Goal: Task Accomplishment & Management: Manage account settings

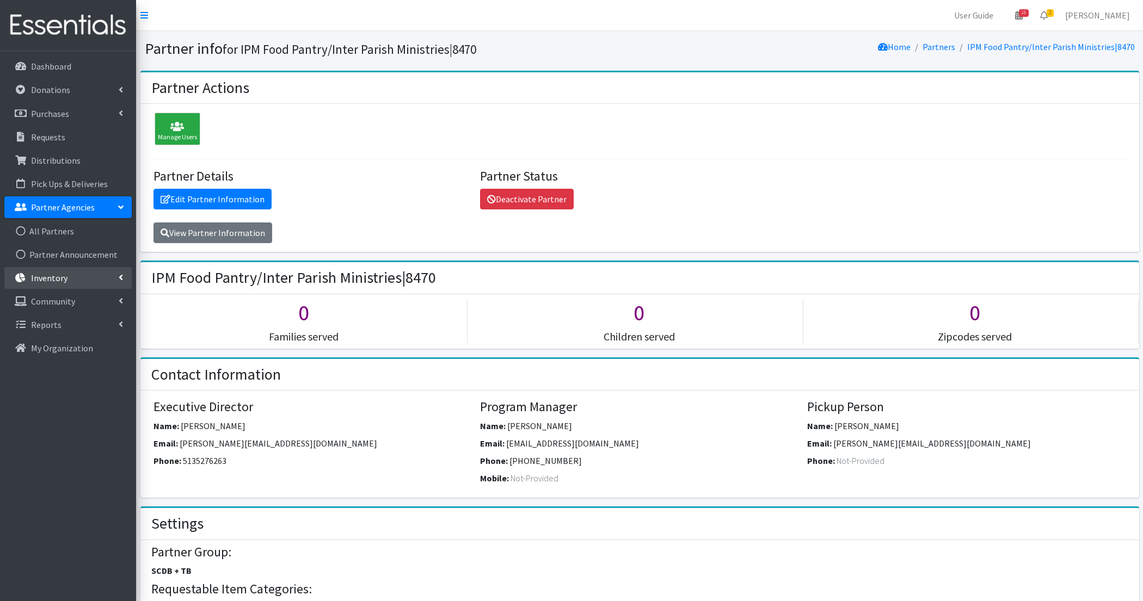
click at [60, 275] on p "Inventory" at bounding box center [49, 278] width 36 height 11
click at [69, 325] on link "Kits" at bounding box center [67, 325] width 127 height 22
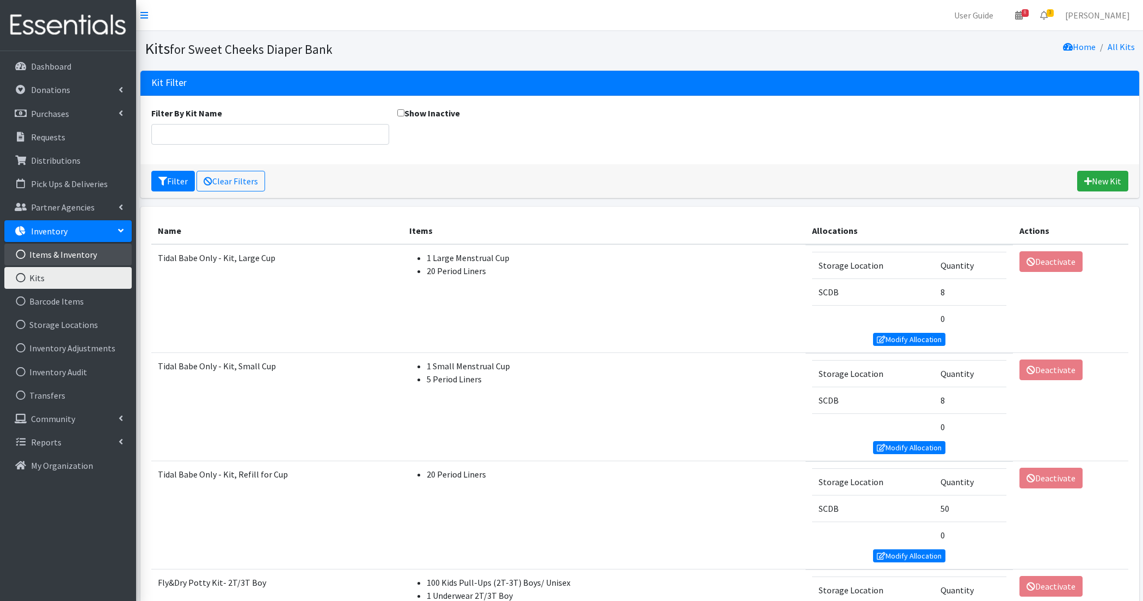
click at [52, 255] on link "Items & Inventory" at bounding box center [67, 255] width 127 height 22
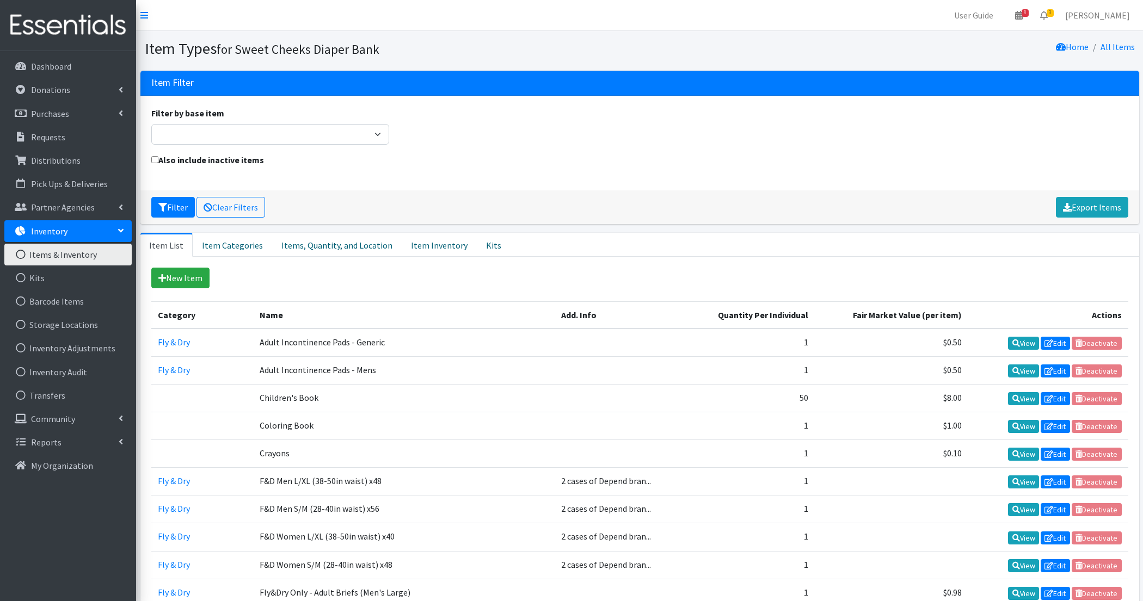
scroll to position [582, 0]
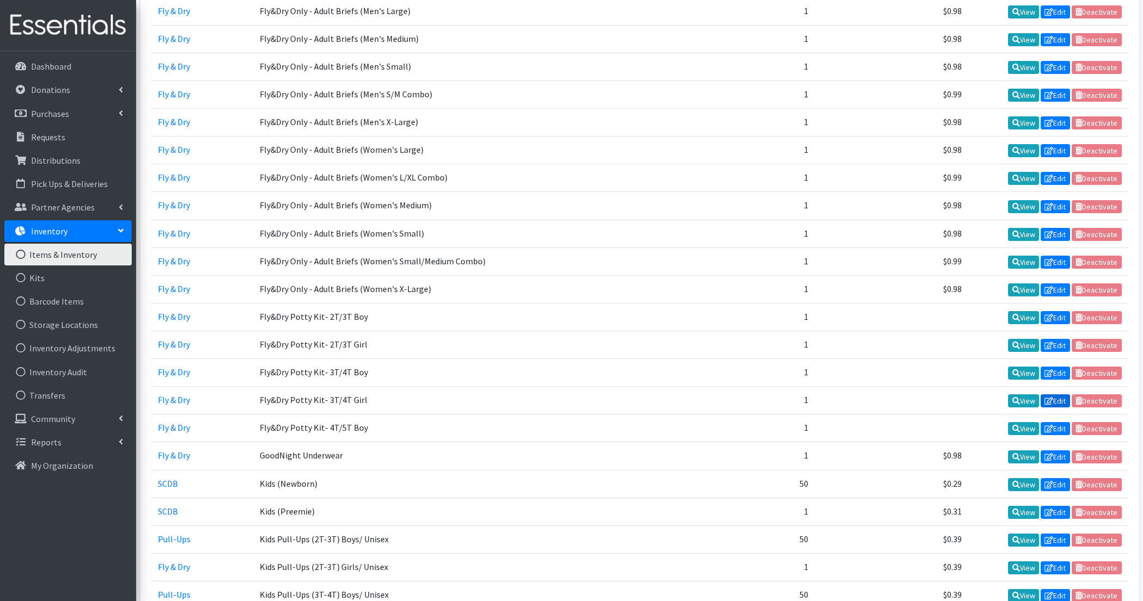
click at [1052, 394] on link "Edit" at bounding box center [1054, 400] width 29 height 13
click at [57, 286] on link "Kits" at bounding box center [67, 278] width 127 height 22
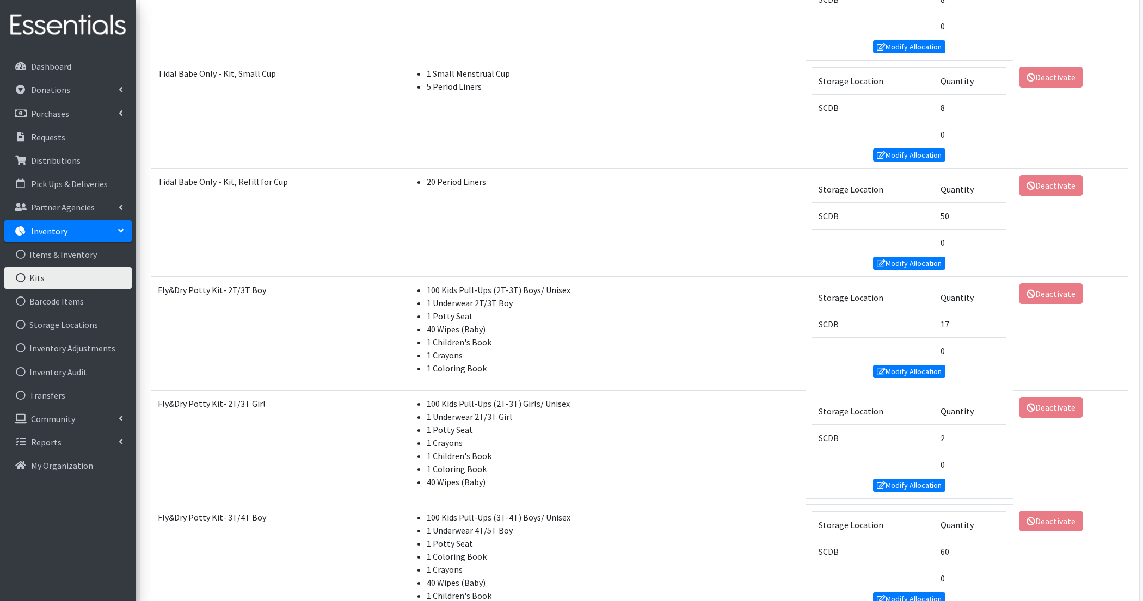
scroll to position [257, 0]
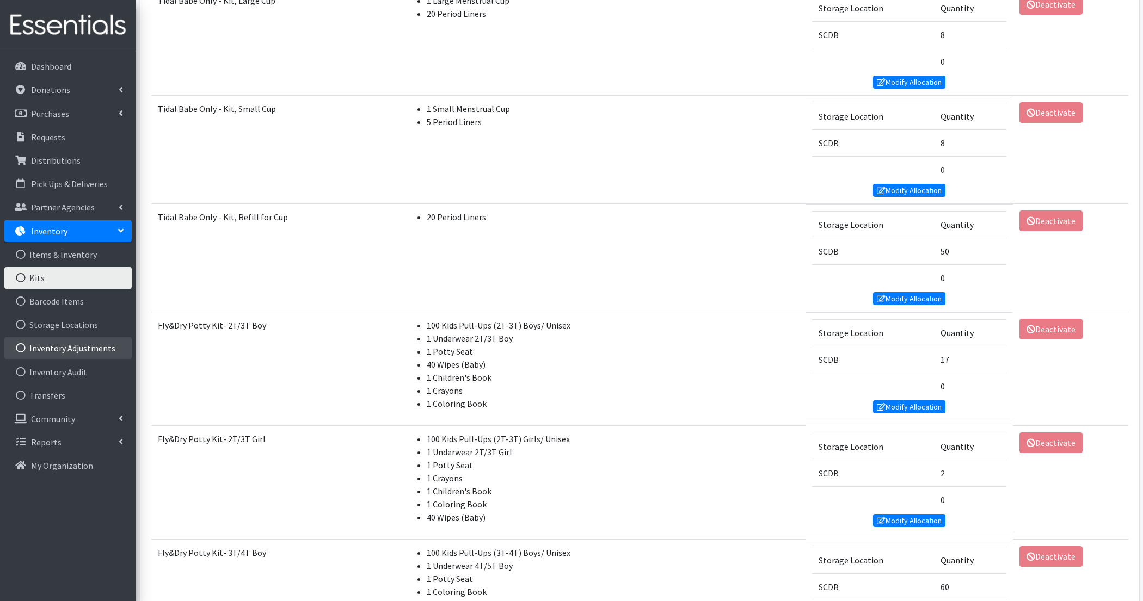
click at [71, 352] on link "Inventory Adjustments" at bounding box center [67, 348] width 127 height 22
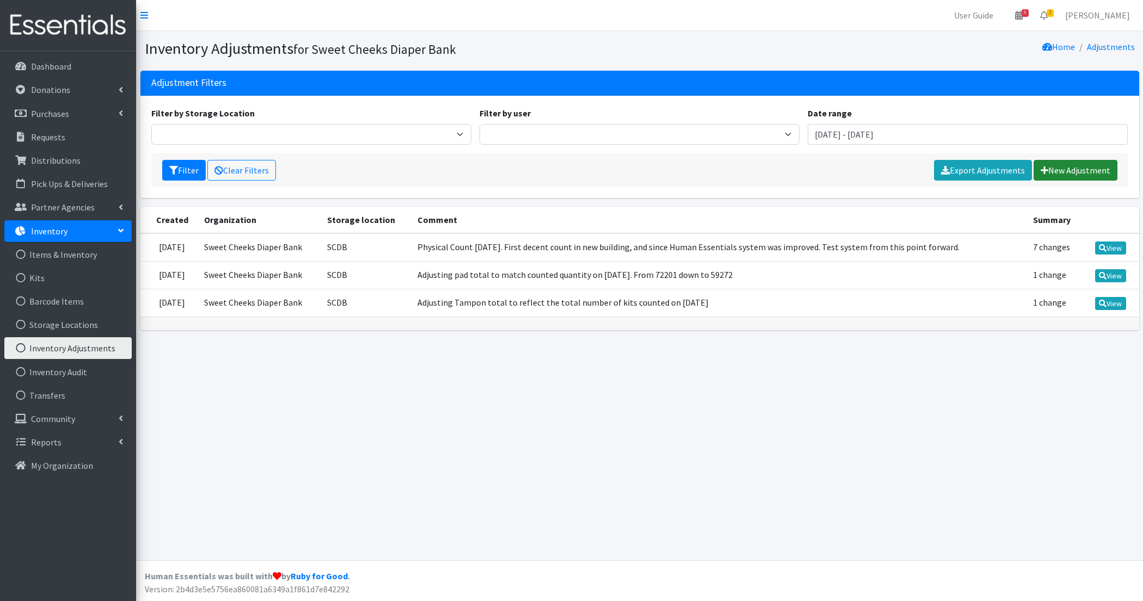
click at [1072, 170] on link "New Adjustment" at bounding box center [1075, 170] width 84 height 21
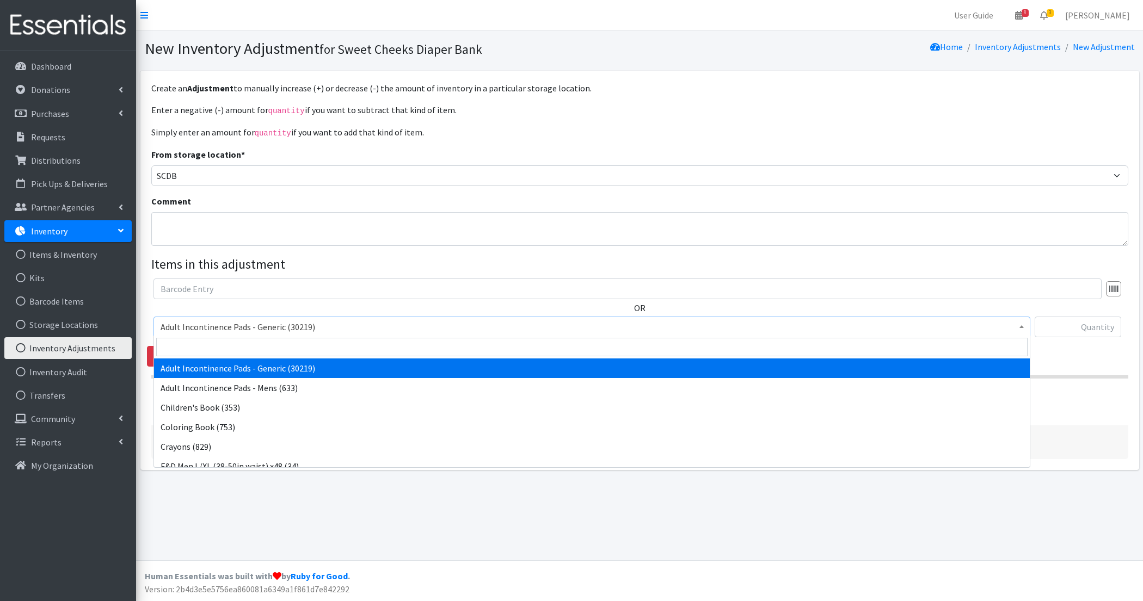
click at [355, 330] on span "Adult Incontinence Pads - Generic (30219)" at bounding box center [592, 326] width 862 height 15
click at [328, 350] on input "search" at bounding box center [591, 347] width 871 height 18
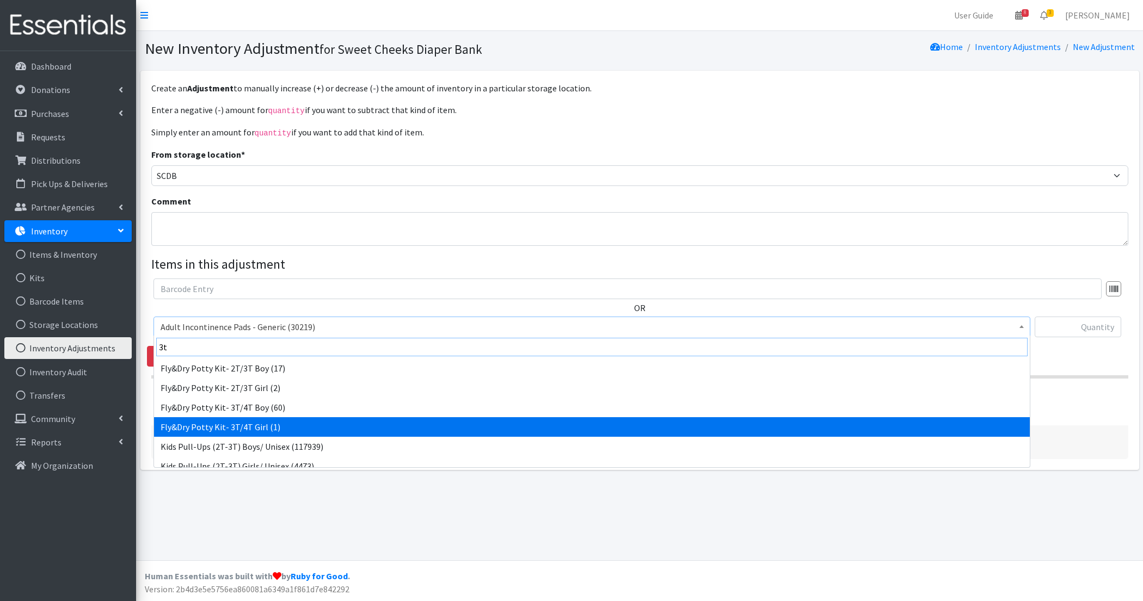
type input "3t"
select select "11141"
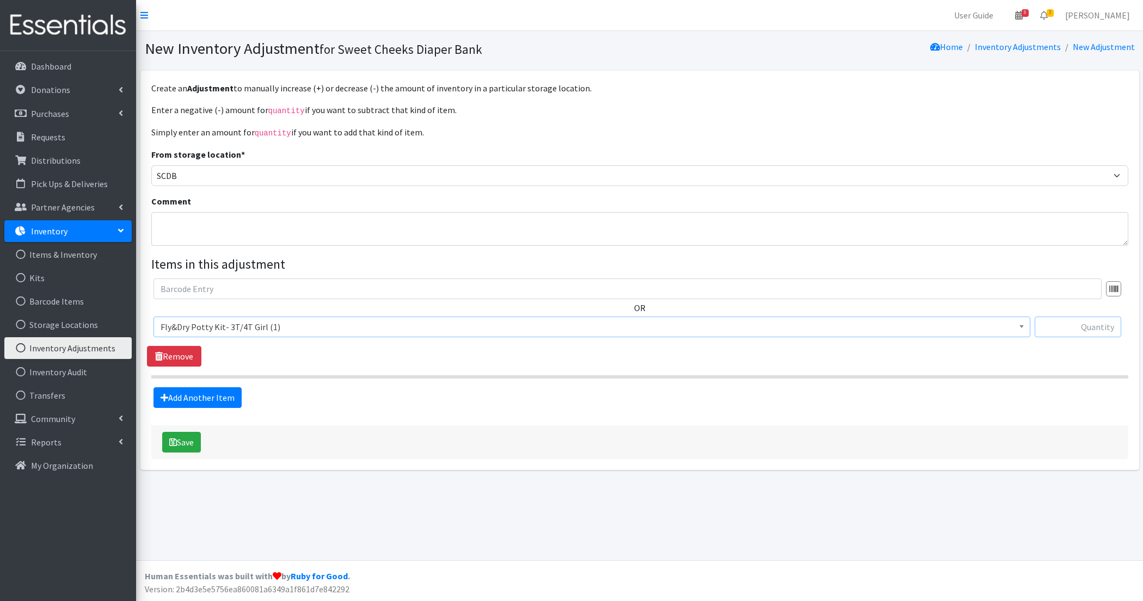
click at [1058, 328] on input "text" at bounding box center [1077, 327] width 87 height 21
type input "-1"
click at [182, 432] on button "Save" at bounding box center [181, 442] width 39 height 21
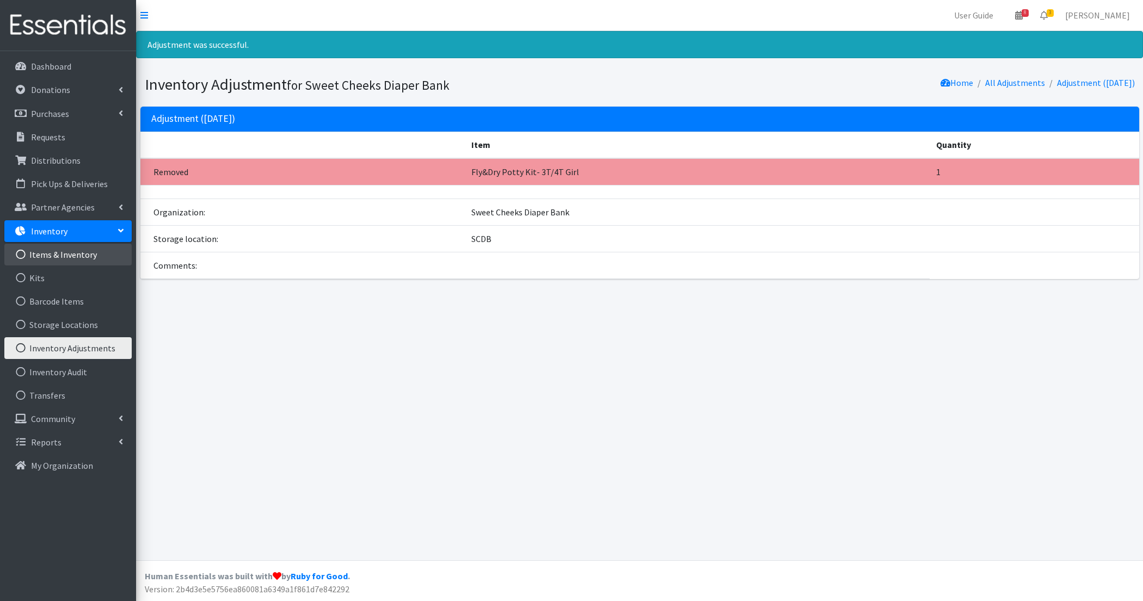
click at [55, 252] on link "Items & Inventory" at bounding box center [67, 255] width 127 height 22
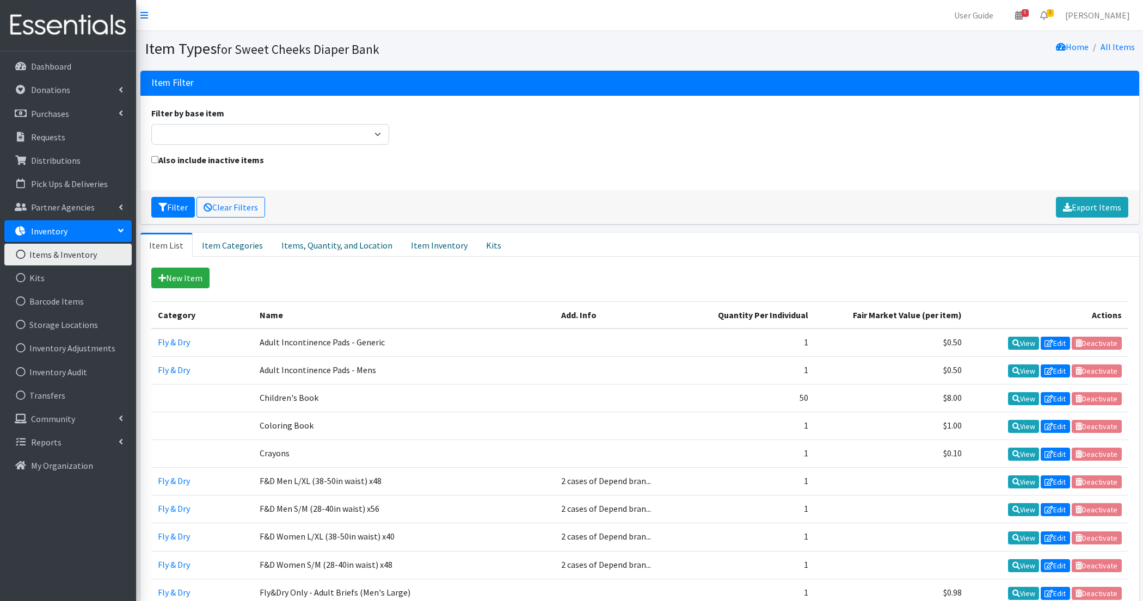
scroll to position [582, 0]
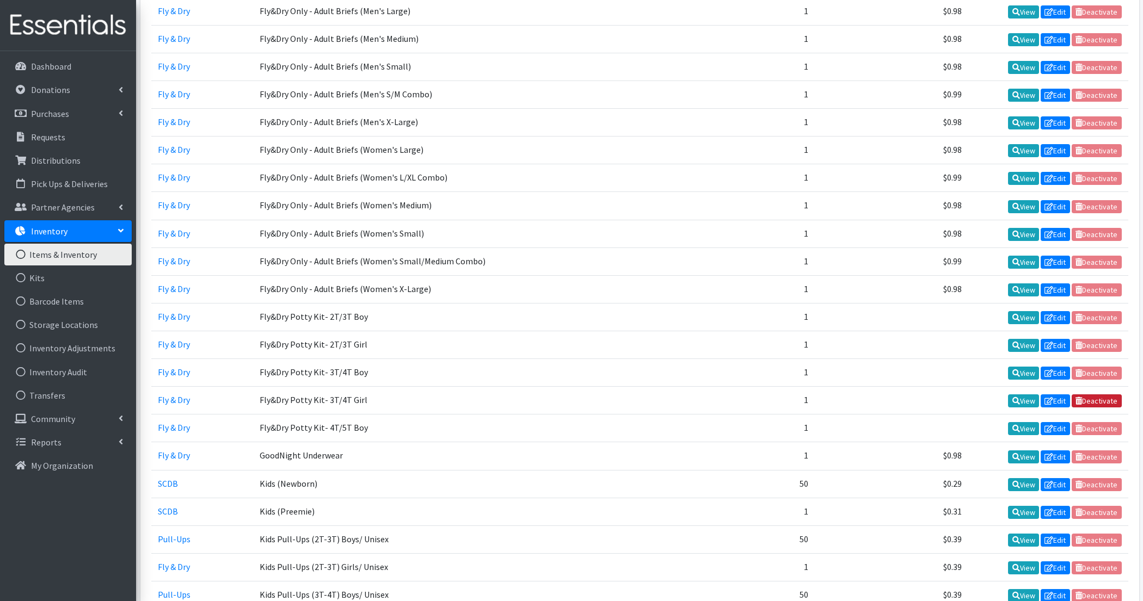
click at [1100, 394] on link "Deactivate" at bounding box center [1096, 400] width 50 height 13
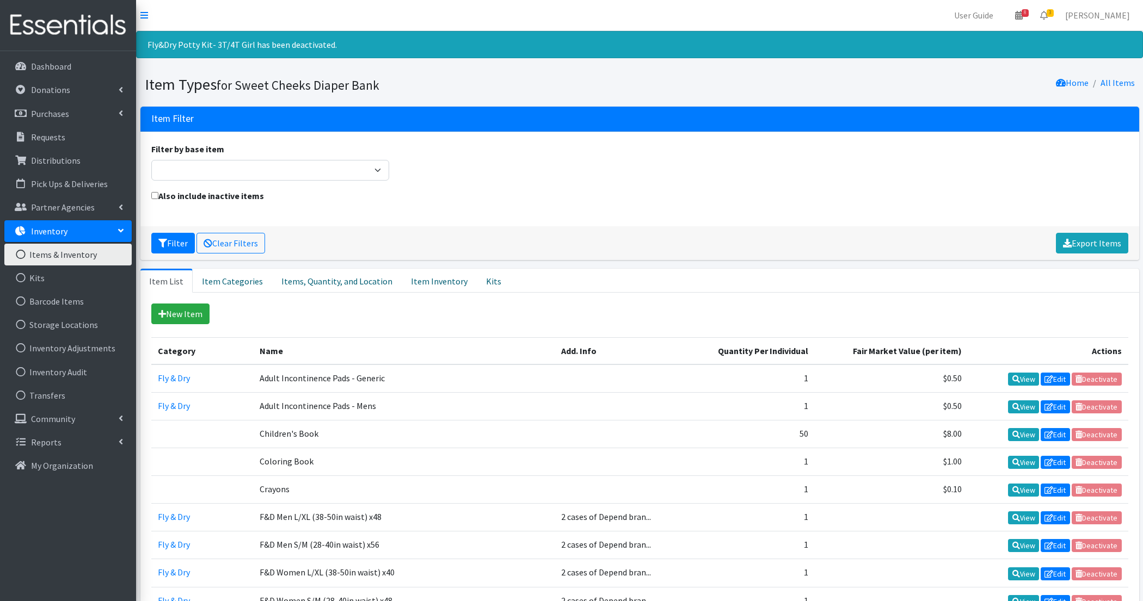
click at [41, 155] on p "Distributions" at bounding box center [56, 160] width 50 height 11
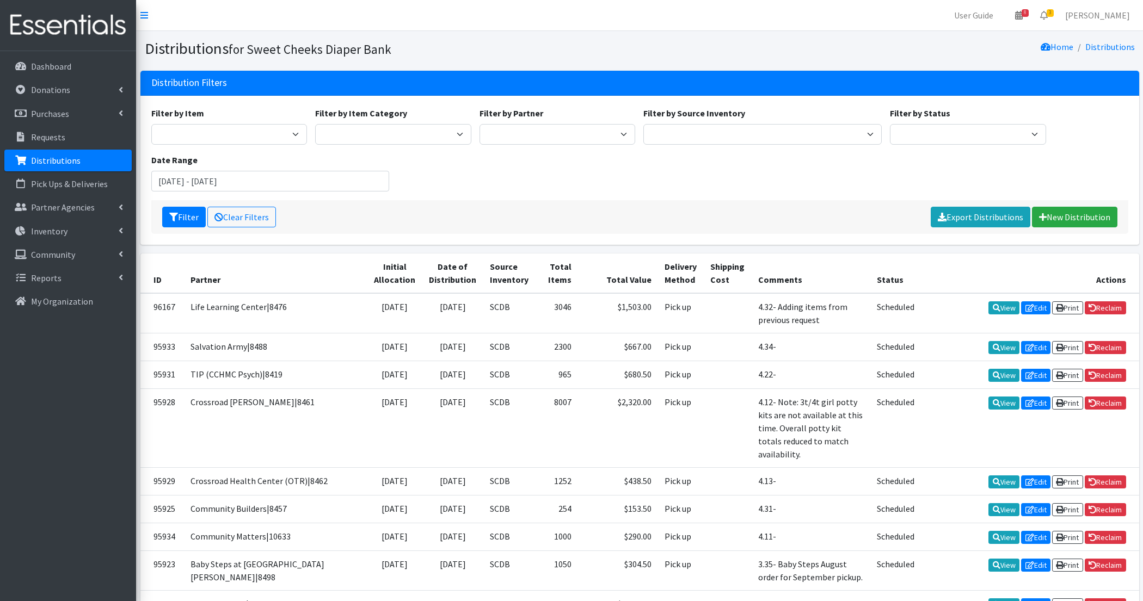
scroll to position [761, 0]
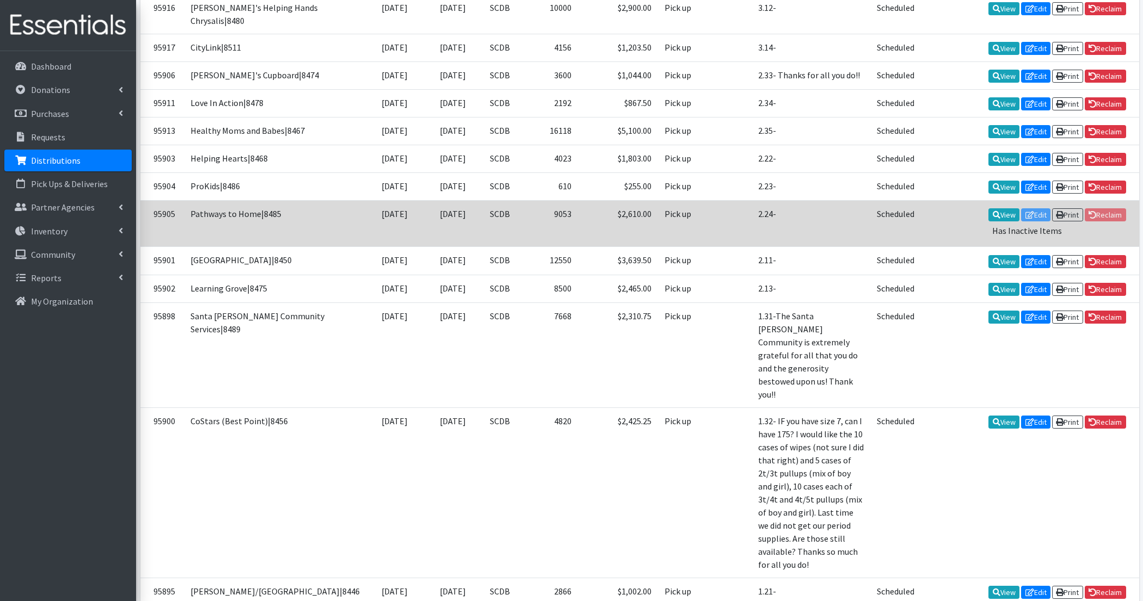
click at [1035, 247] on td "View Edit Print Reclaim Has Inactive Items" at bounding box center [1030, 224] width 218 height 46
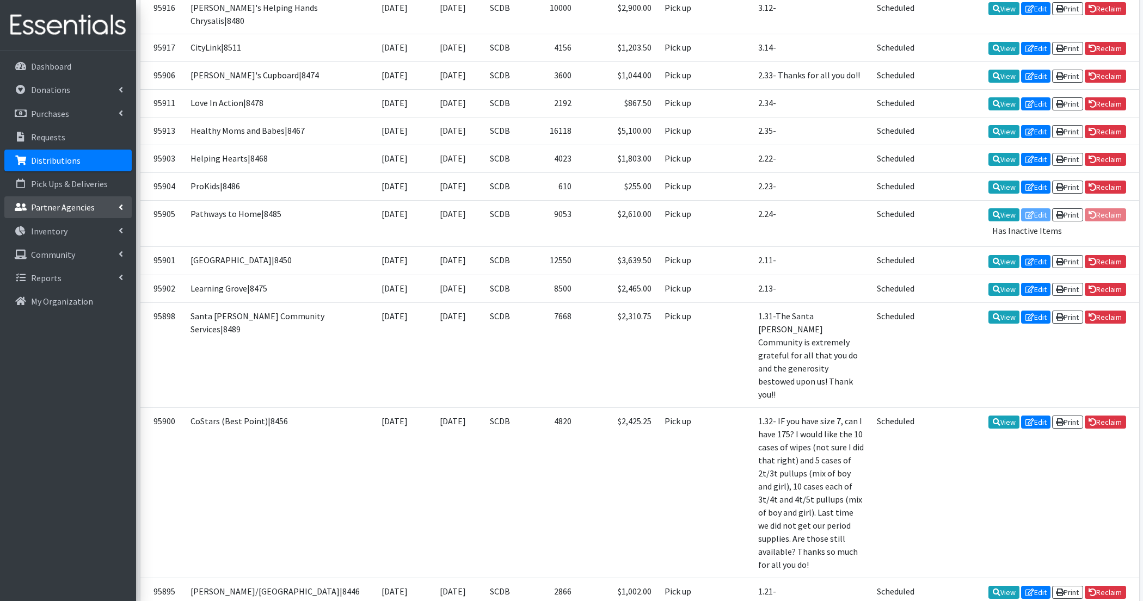
click at [60, 208] on p "Partner Agencies" at bounding box center [63, 207] width 64 height 11
click at [63, 231] on link "All Partners" at bounding box center [67, 231] width 127 height 22
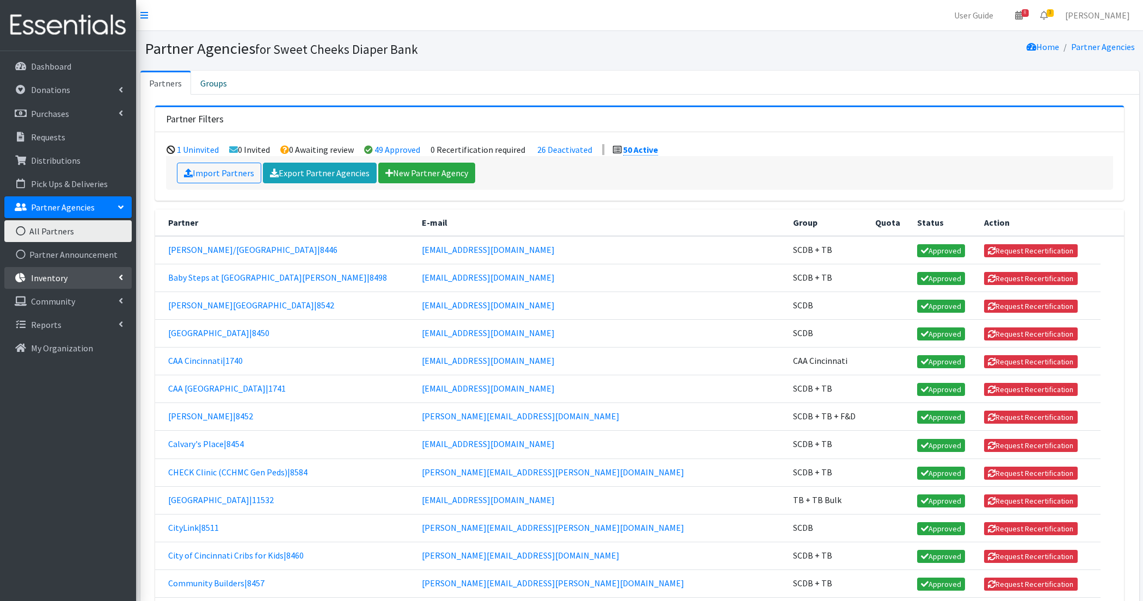
click at [54, 280] on p "Inventory" at bounding box center [49, 278] width 36 height 11
click at [56, 303] on link "Items & Inventory" at bounding box center [67, 302] width 127 height 22
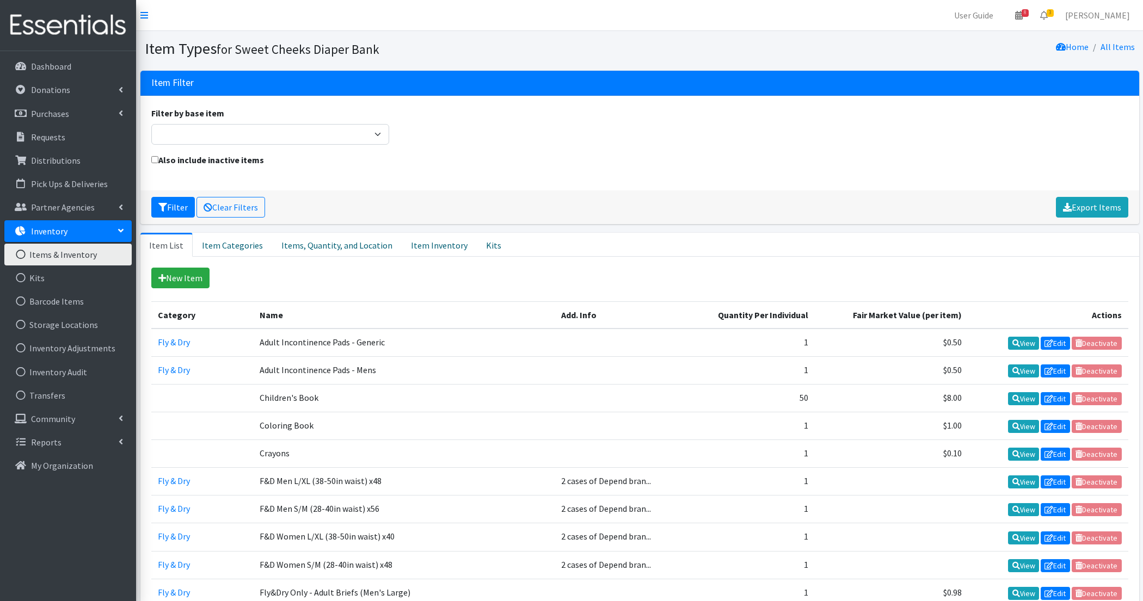
click at [158, 156] on label "Also include inactive items" at bounding box center [207, 159] width 113 height 13
click at [158, 156] on input "Also include inactive items" at bounding box center [154, 159] width 7 height 7
checkbox input "true"
click at [176, 212] on button "Filter" at bounding box center [173, 207] width 44 height 21
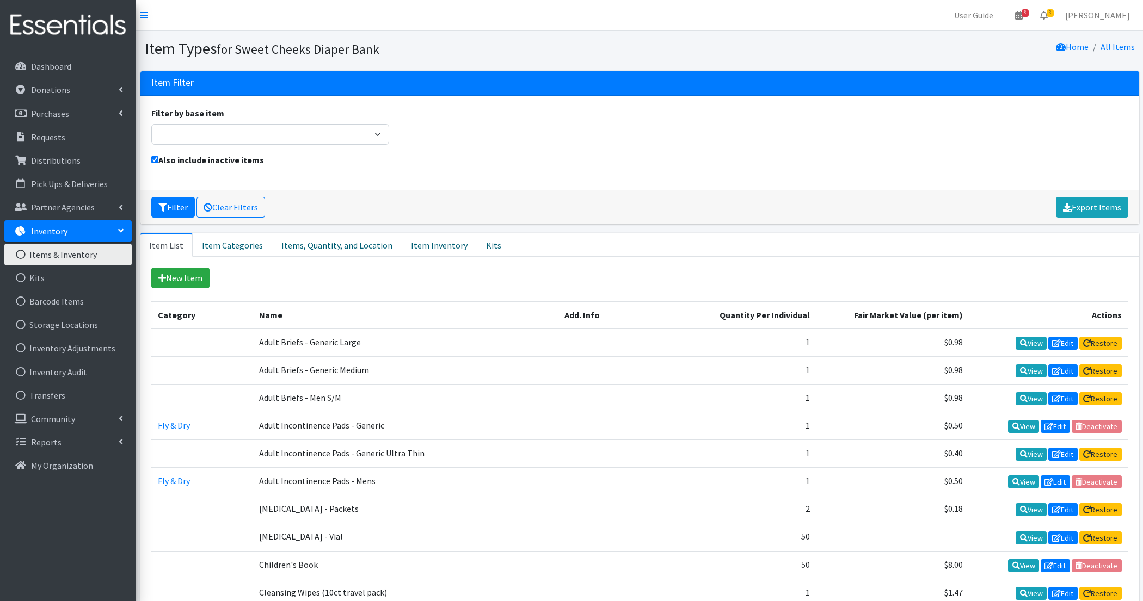
scroll to position [826, 0]
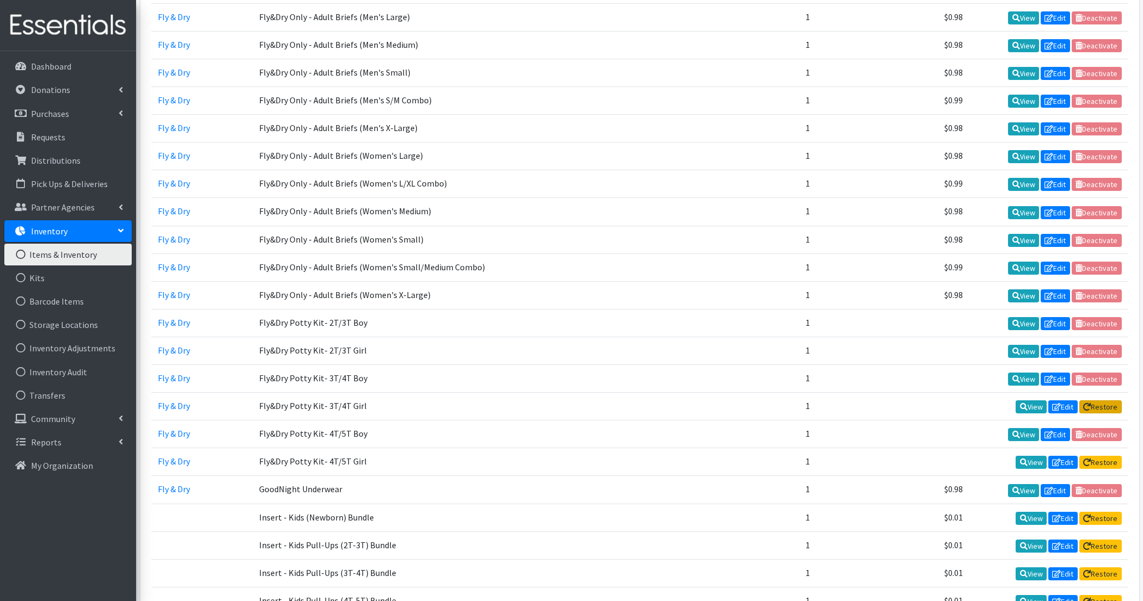
click at [1106, 400] on link "Restore" at bounding box center [1100, 406] width 42 height 13
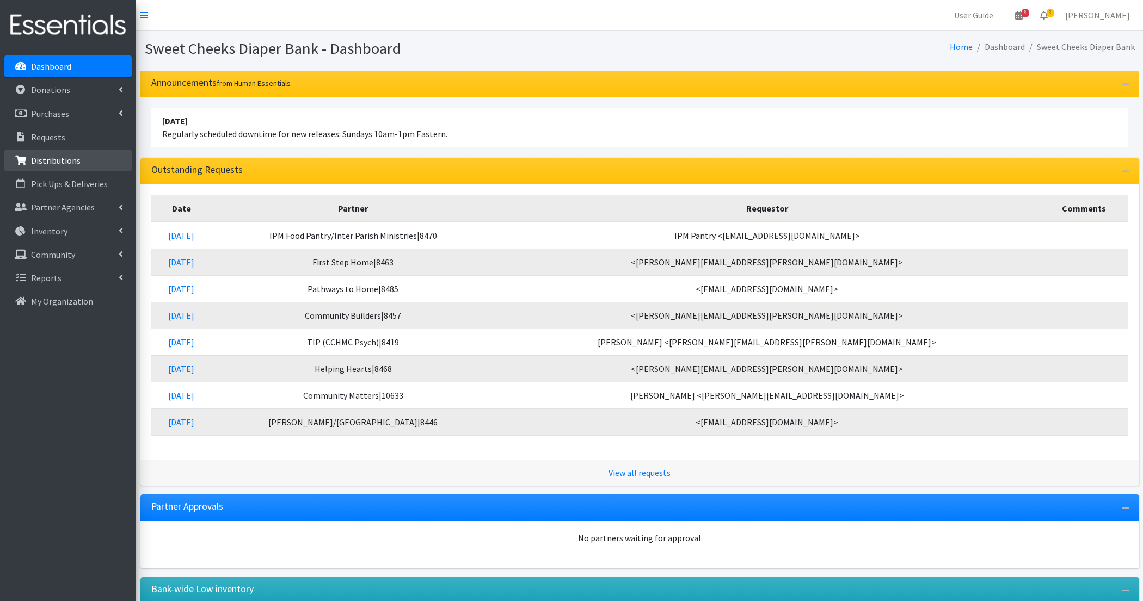
click at [52, 160] on p "Distributions" at bounding box center [56, 160] width 50 height 11
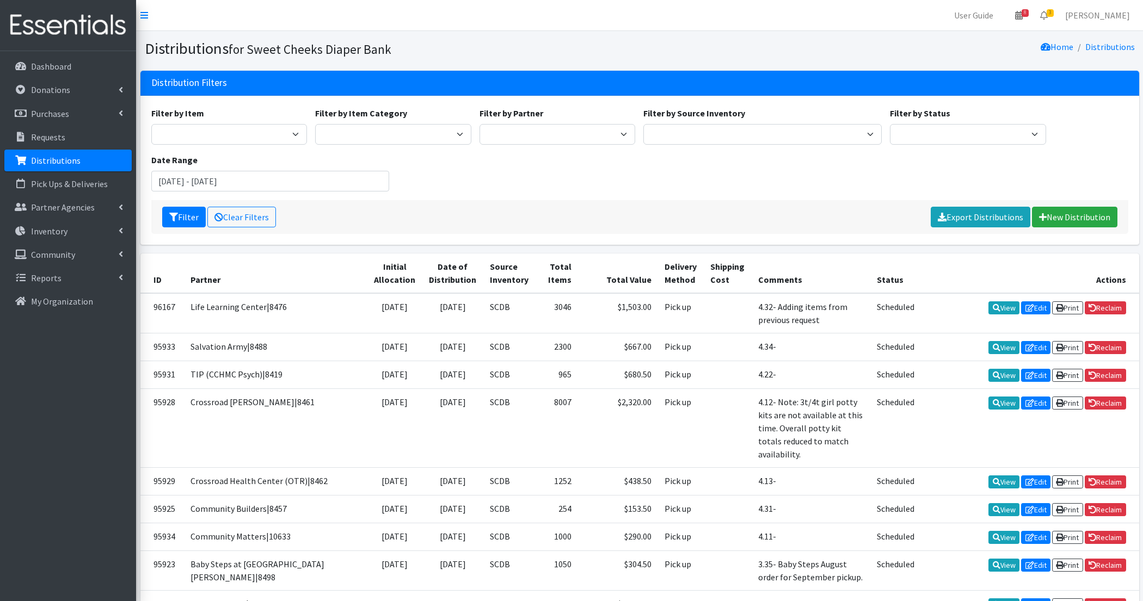
scroll to position [761, 0]
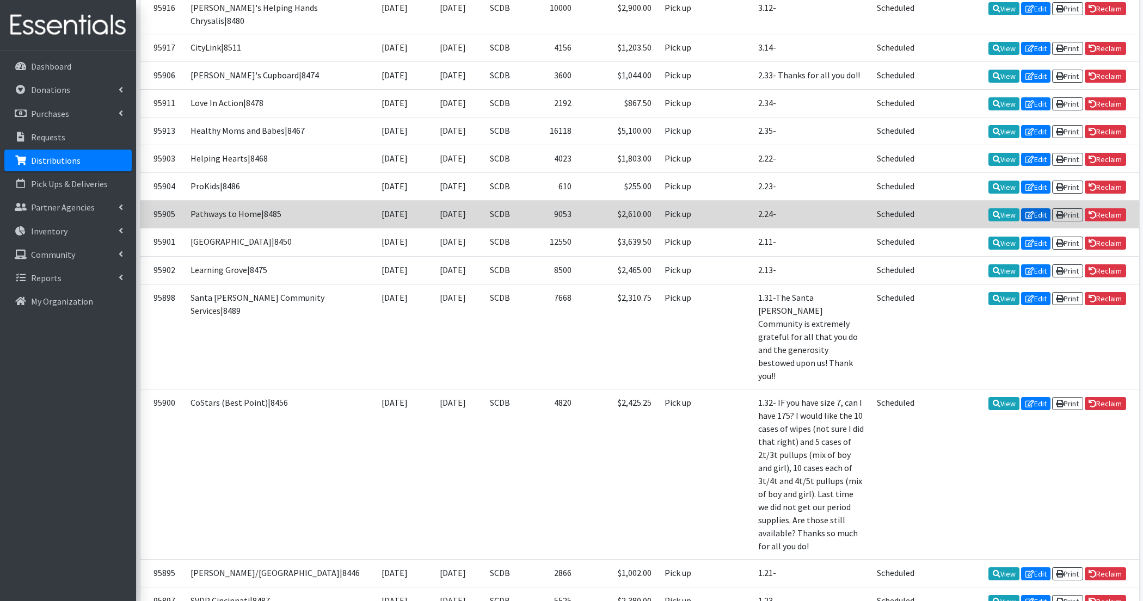
click at [1028, 219] on icon at bounding box center [1029, 215] width 9 height 8
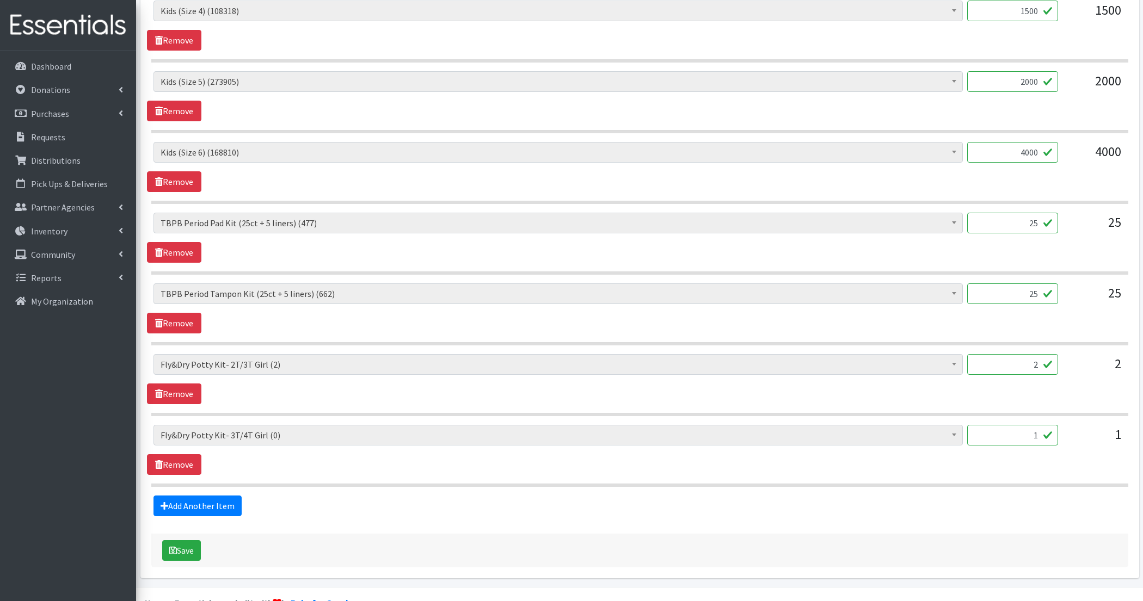
scroll to position [702, 0]
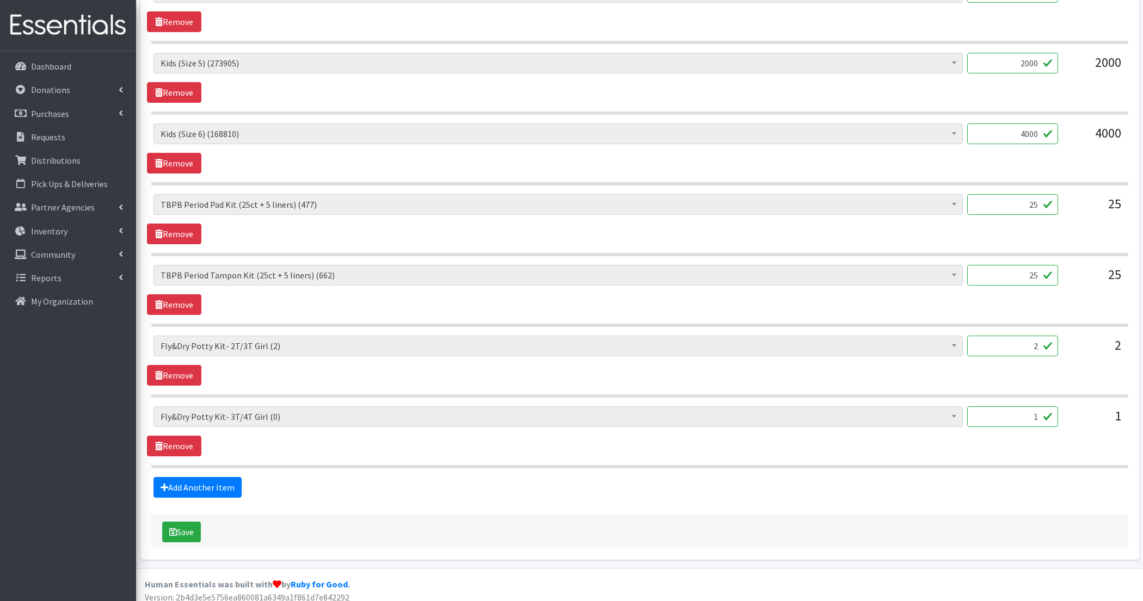
click at [1029, 345] on input "2" at bounding box center [1012, 346] width 91 height 21
type input "3"
click at [166, 447] on link "Remove" at bounding box center [174, 446] width 54 height 21
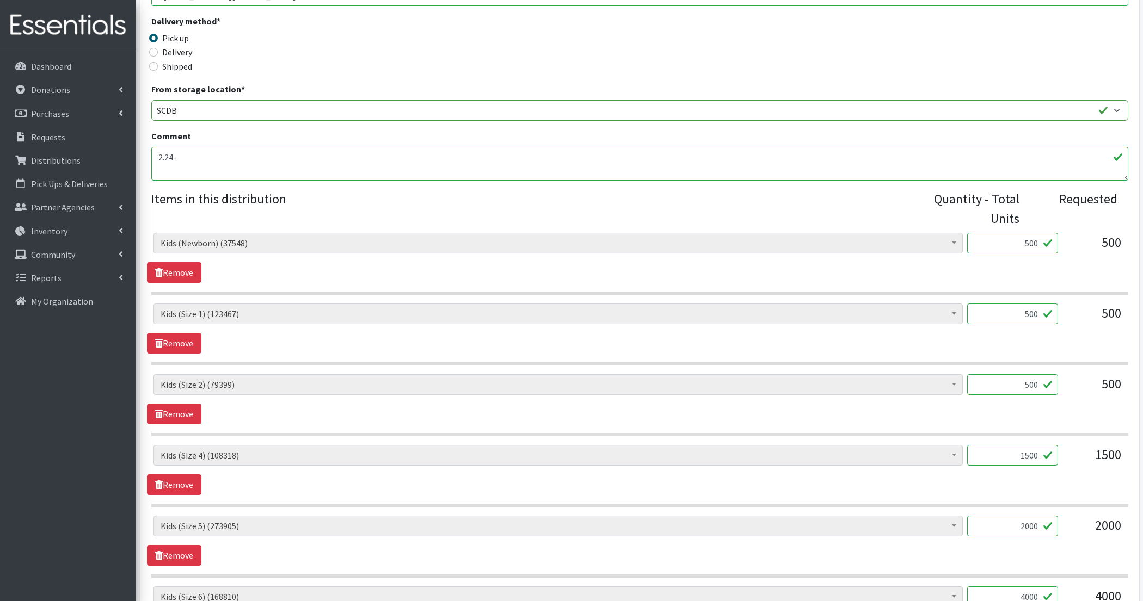
scroll to position [0, 0]
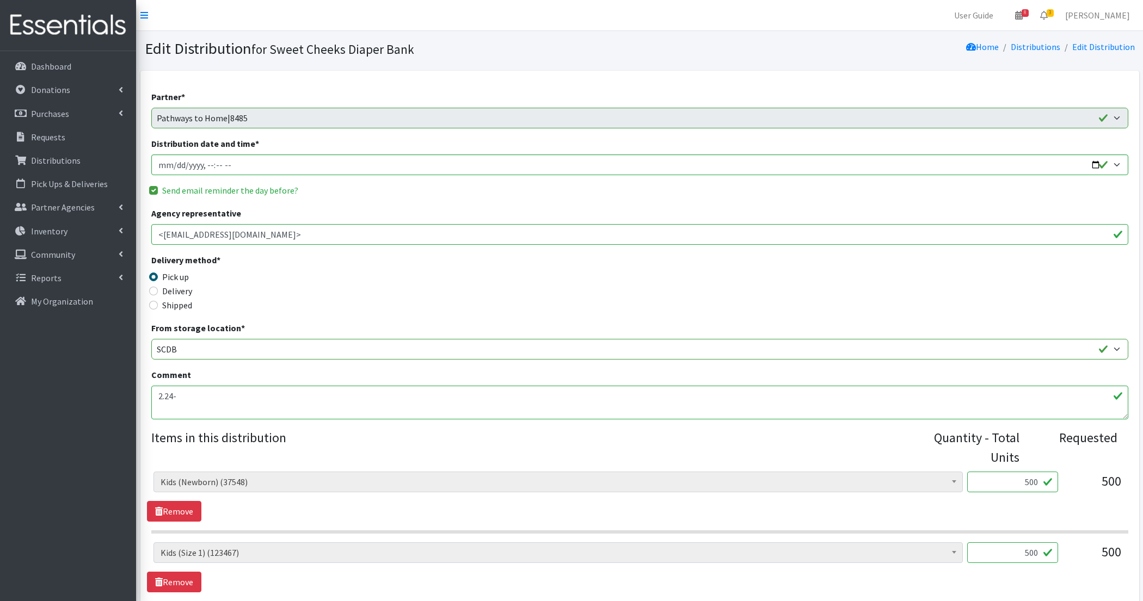
click at [273, 396] on textarea "2.24-" at bounding box center [639, 403] width 977 height 34
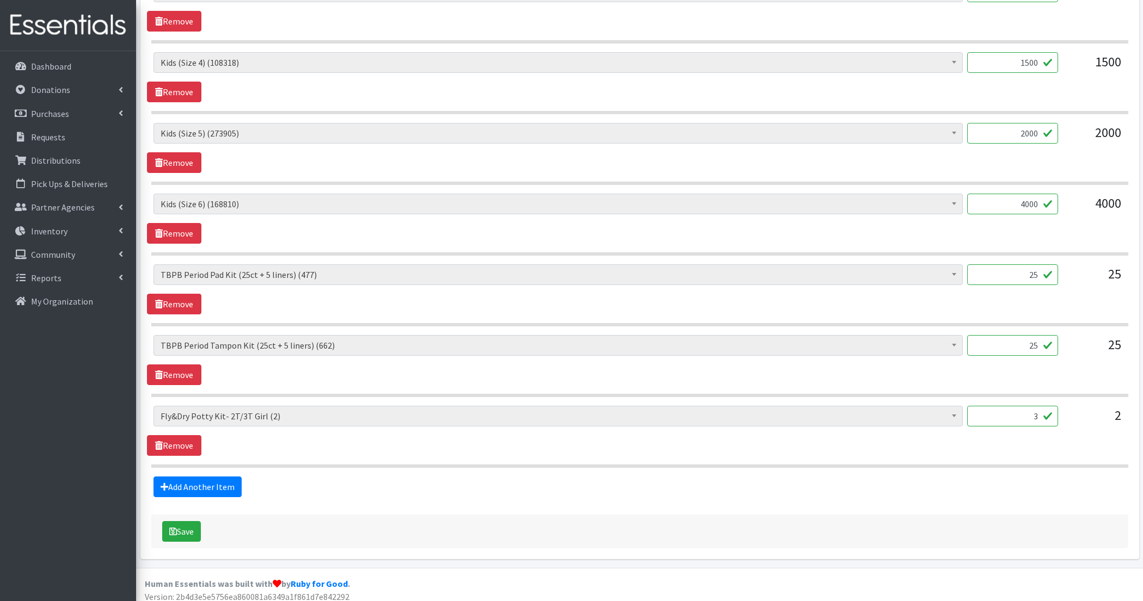
type textarea "2.24- 3t/4t Unavailable, replaced with a 3rd 2t/3t"
click at [1031, 414] on input "3" at bounding box center [1012, 416] width 91 height 21
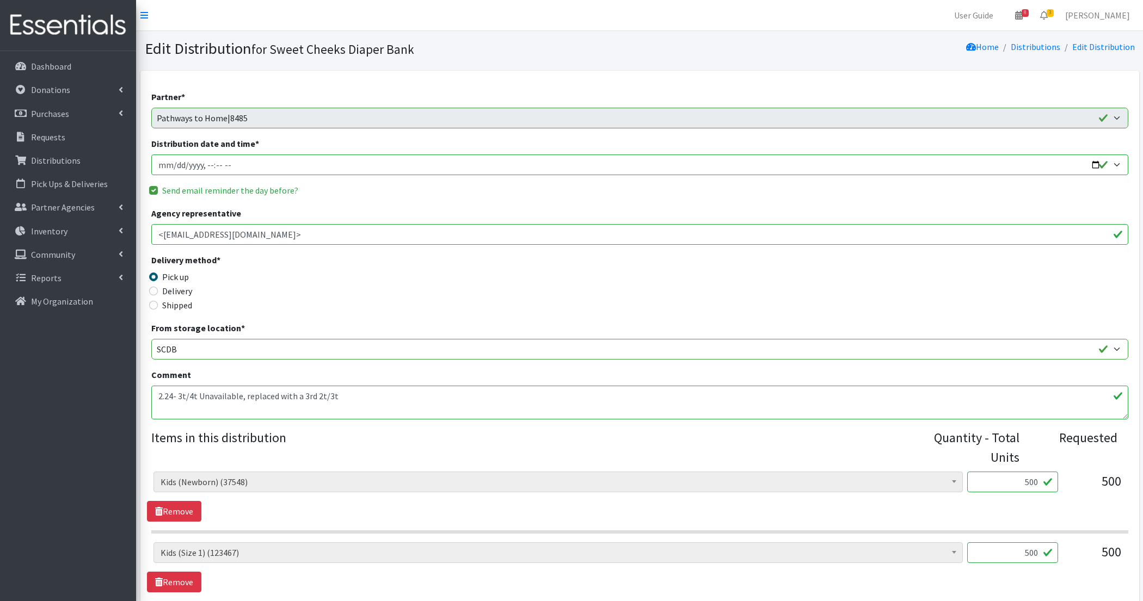
type input "2"
drag, startPoint x: 354, startPoint y: 390, endPoint x: 241, endPoint y: 394, distance: 113.3
click at [241, 394] on textarea "2.24-" at bounding box center [639, 403] width 977 height 34
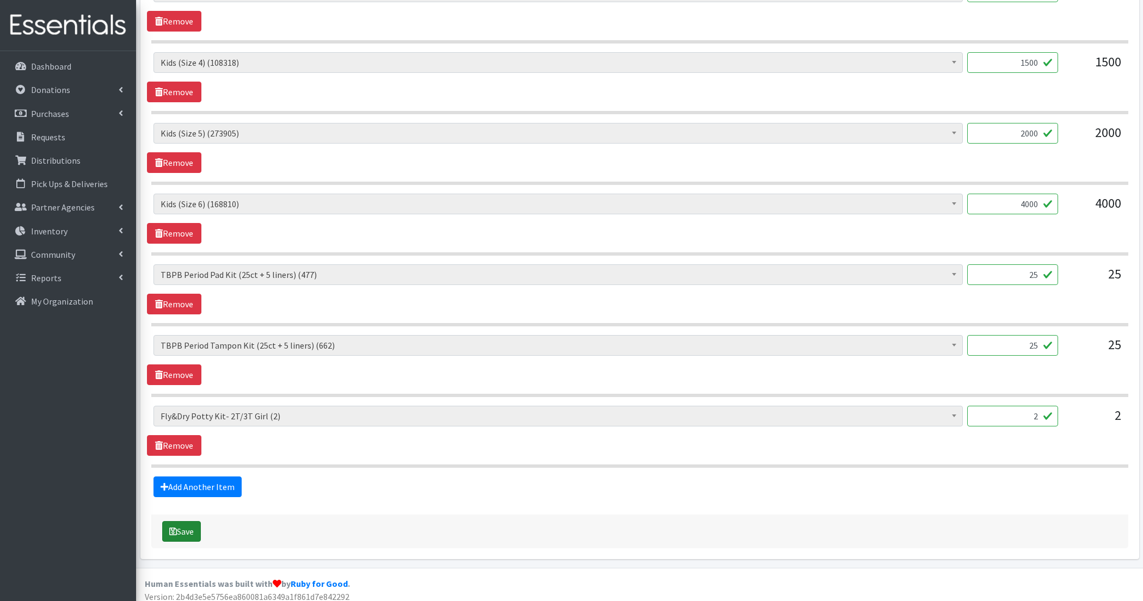
type textarea "2.24- 3t/4t Unavailable"
click at [180, 531] on button "Save" at bounding box center [181, 531] width 39 height 21
